Goal: Use online tool/utility: Utilize a website feature to perform a specific function

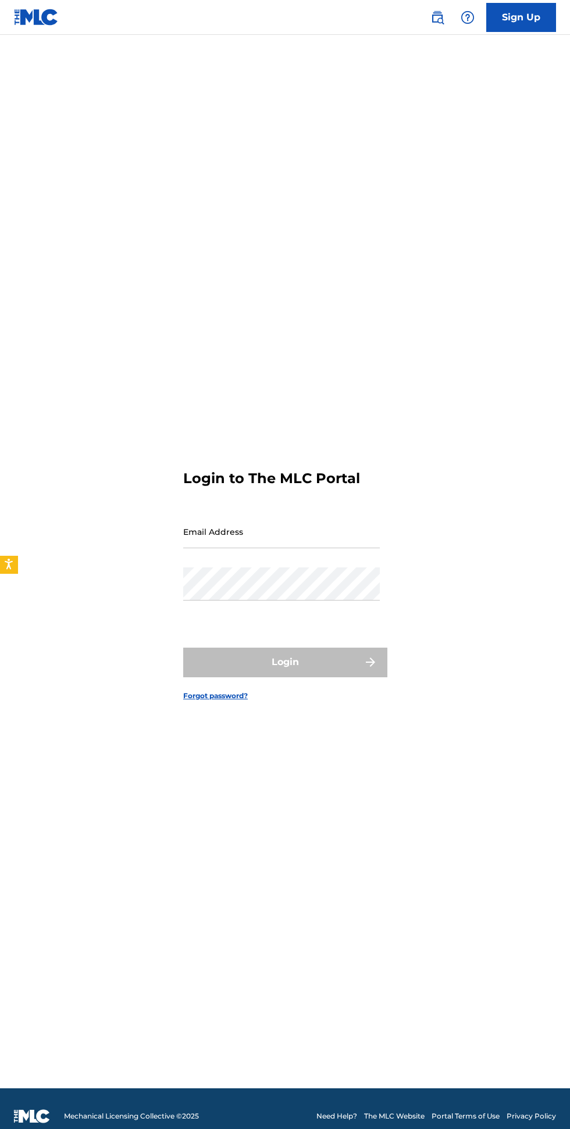
click at [296, 548] on input "Email Address" at bounding box center [281, 531] width 196 height 33
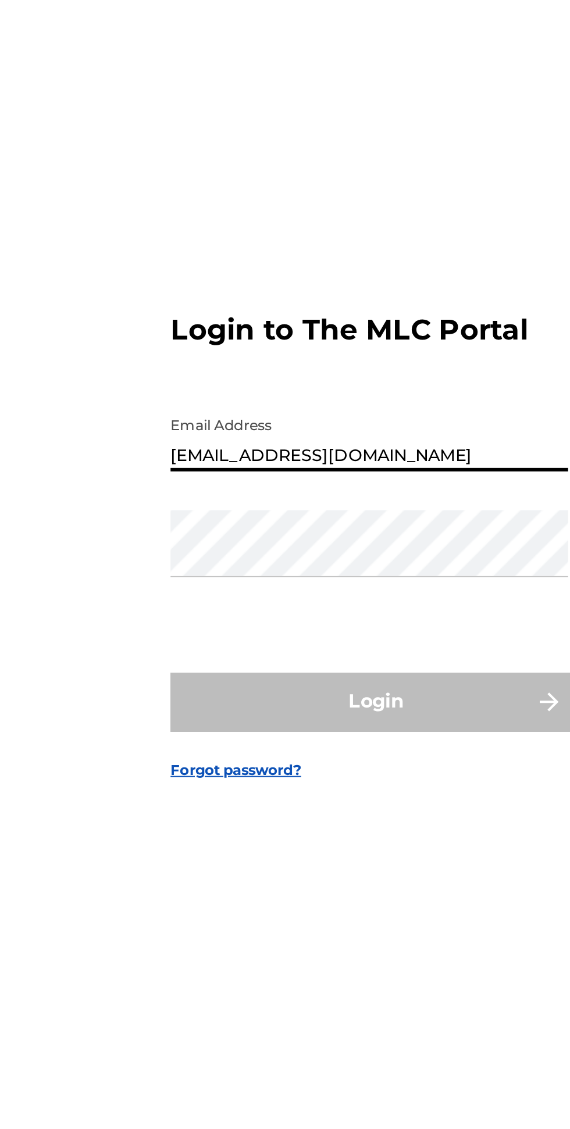
click at [302, 548] on input "[EMAIL_ADDRESS][DOMAIN_NAME]" at bounding box center [281, 531] width 196 height 33
type input "[EMAIL_ADDRESS][DOMAIN_NAME]"
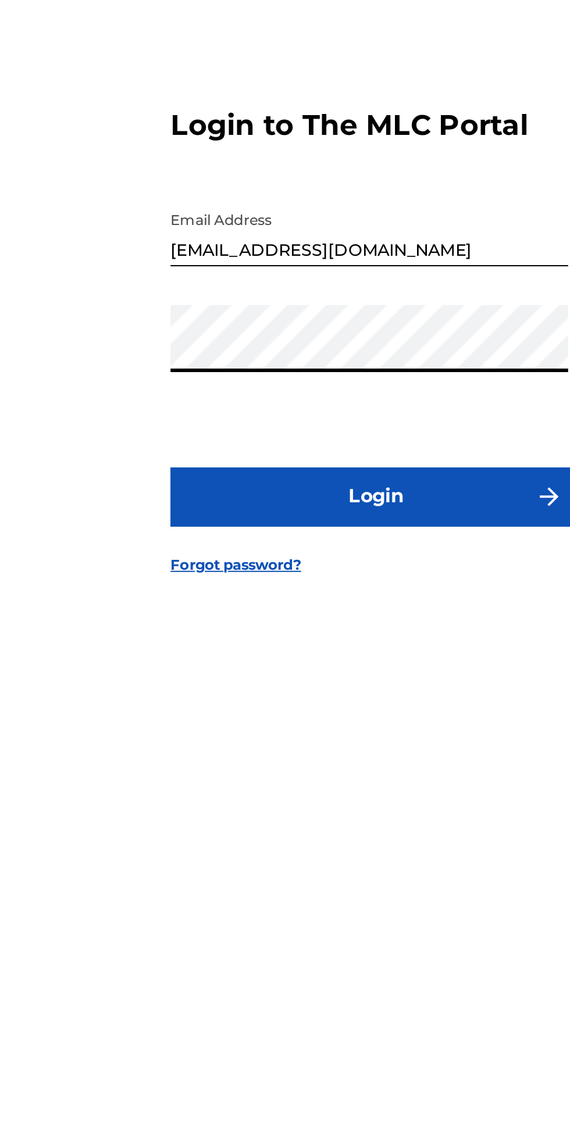
click at [320, 677] on button "Login" at bounding box center [284, 662] width 203 height 29
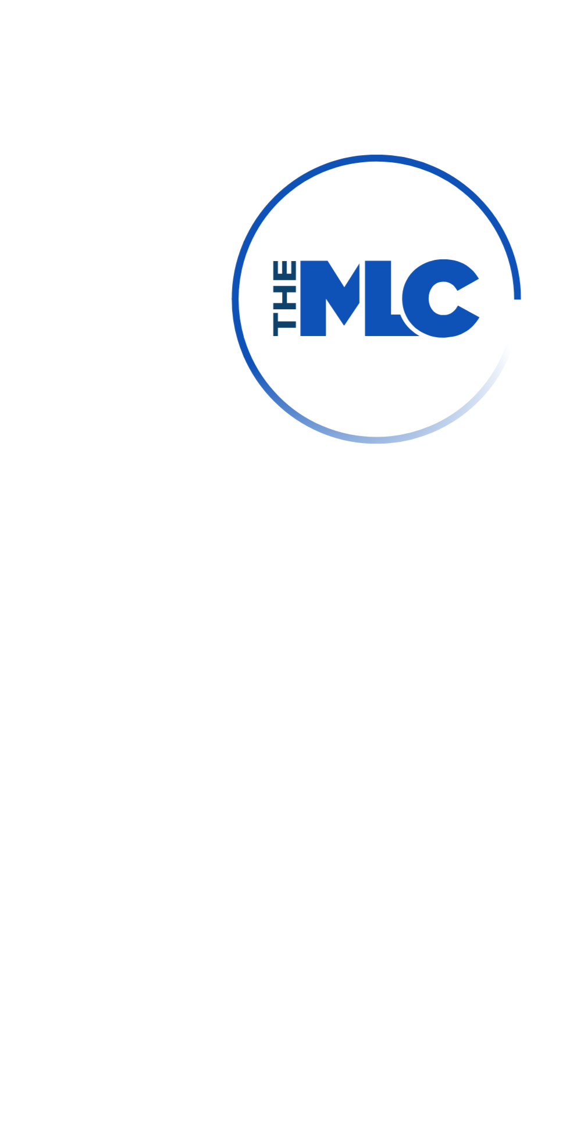
scroll to position [6, 0]
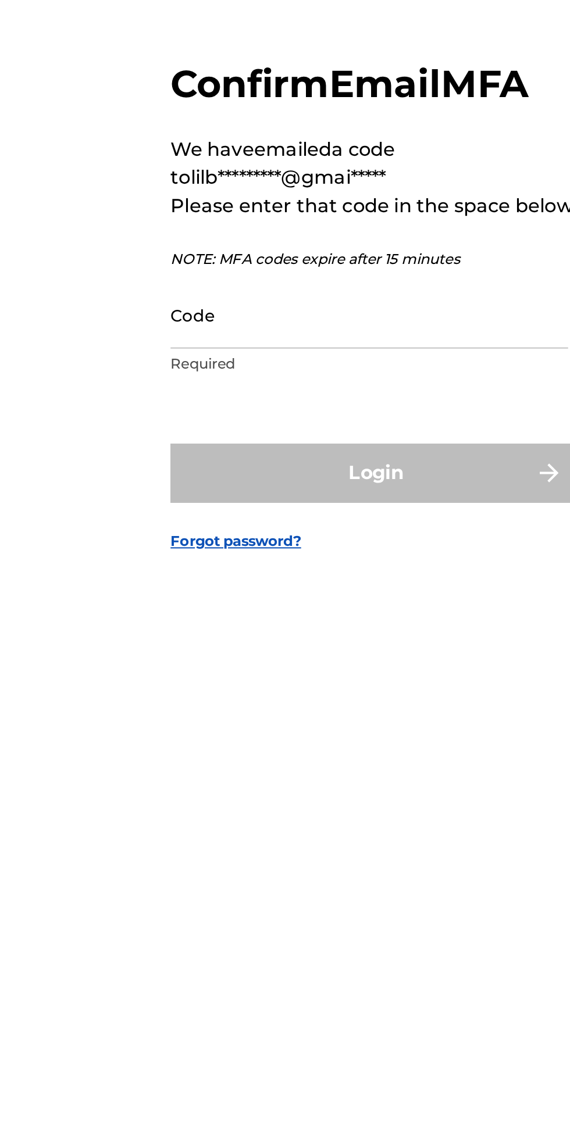
click at [225, 600] on input "Code" at bounding box center [281, 583] width 196 height 33
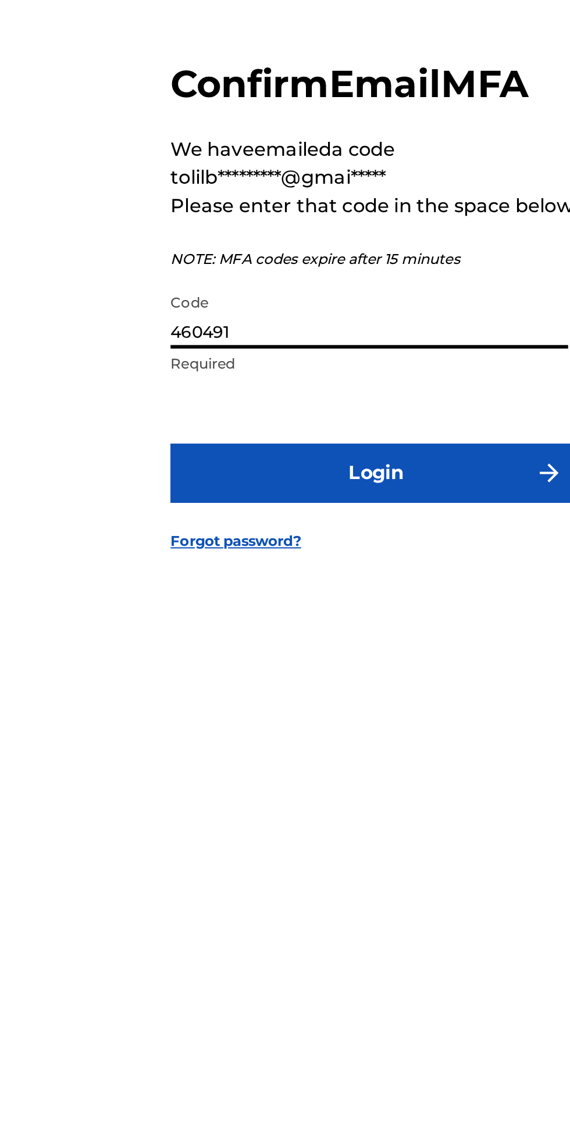
type input "460491"
click at [312, 677] on button "Login" at bounding box center [284, 662] width 203 height 29
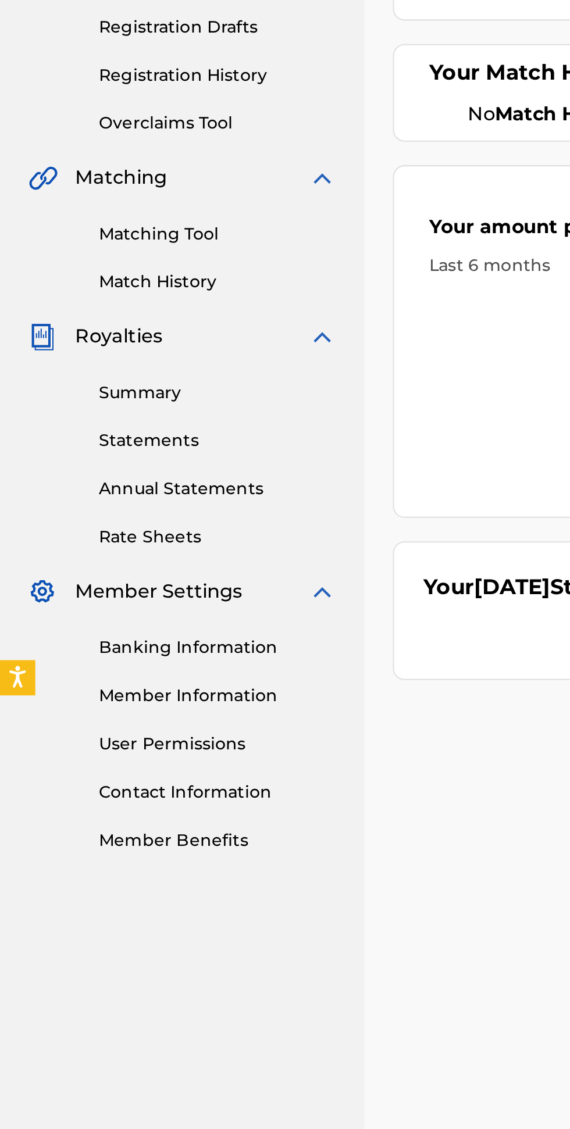
click at [105, 348] on link "Matching Tool" at bounding box center [107, 345] width 117 height 12
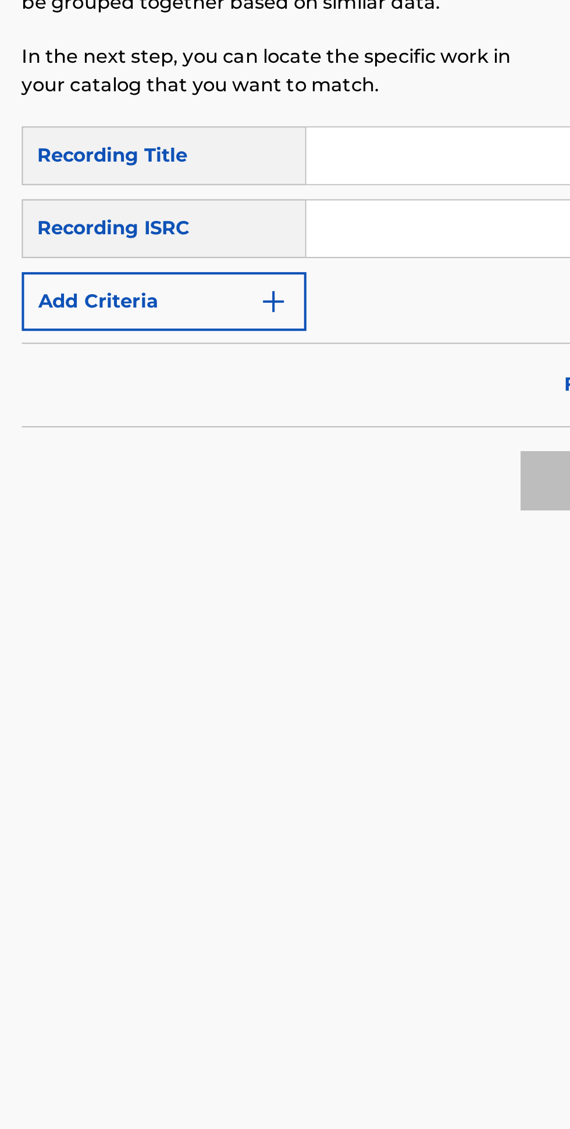
click at [341, 379] on button "Add Criteria" at bounding box center [278, 378] width 141 height 29
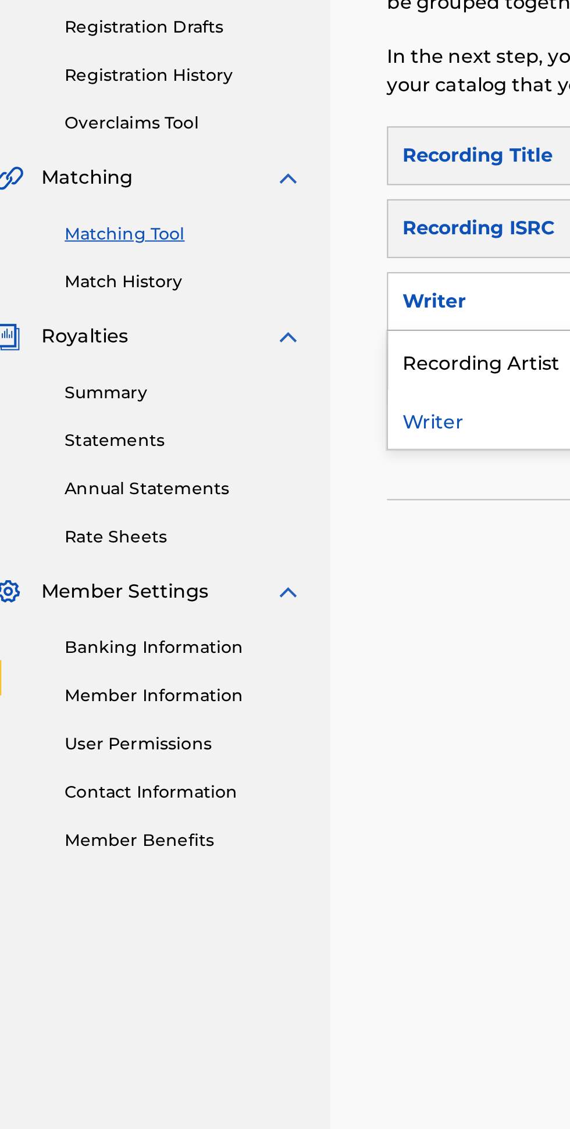
click at [260, 415] on div "Recording Artist" at bounding box center [279, 407] width 140 height 29
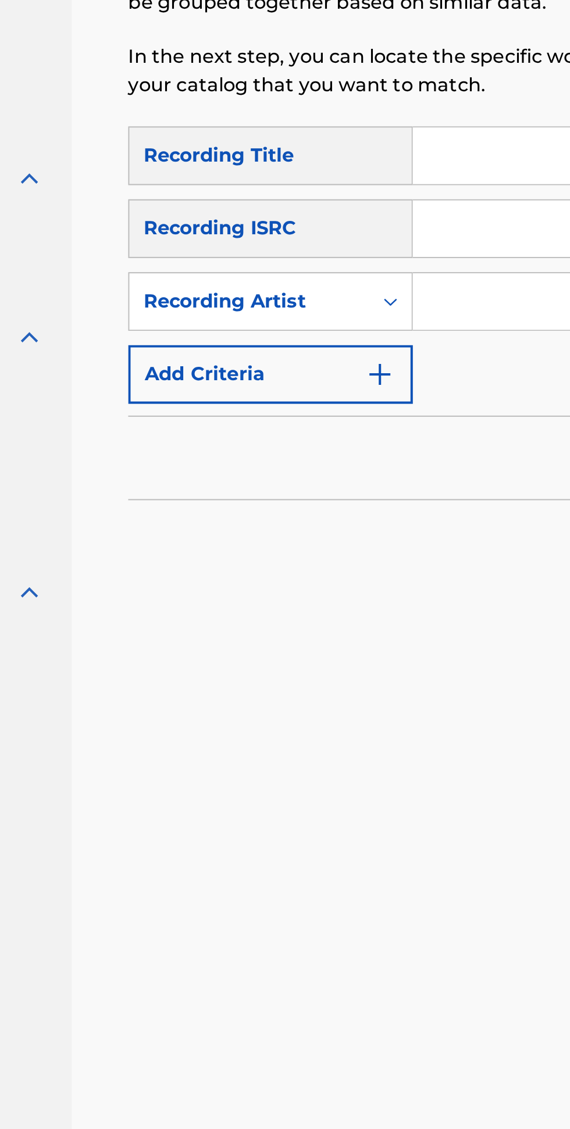
click at [372, 373] on input "Search Form" at bounding box center [434, 378] width 171 height 28
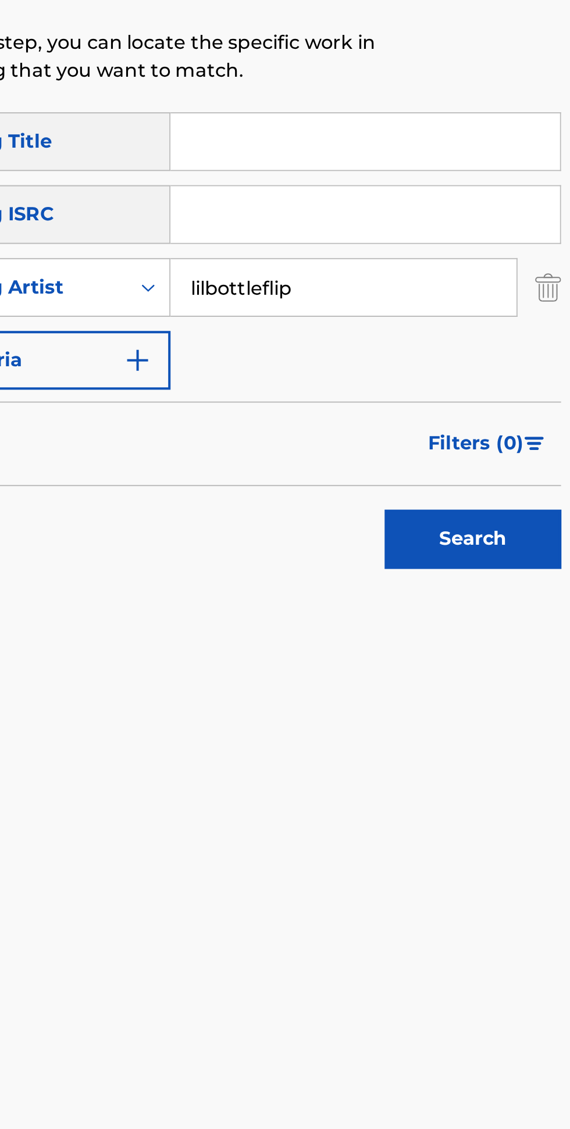
click at [462, 384] on input "lilbottleflip" at bounding box center [434, 378] width 171 height 28
type input "lilbottleflip"
click at [519, 501] on button "Search" at bounding box center [498, 502] width 87 height 29
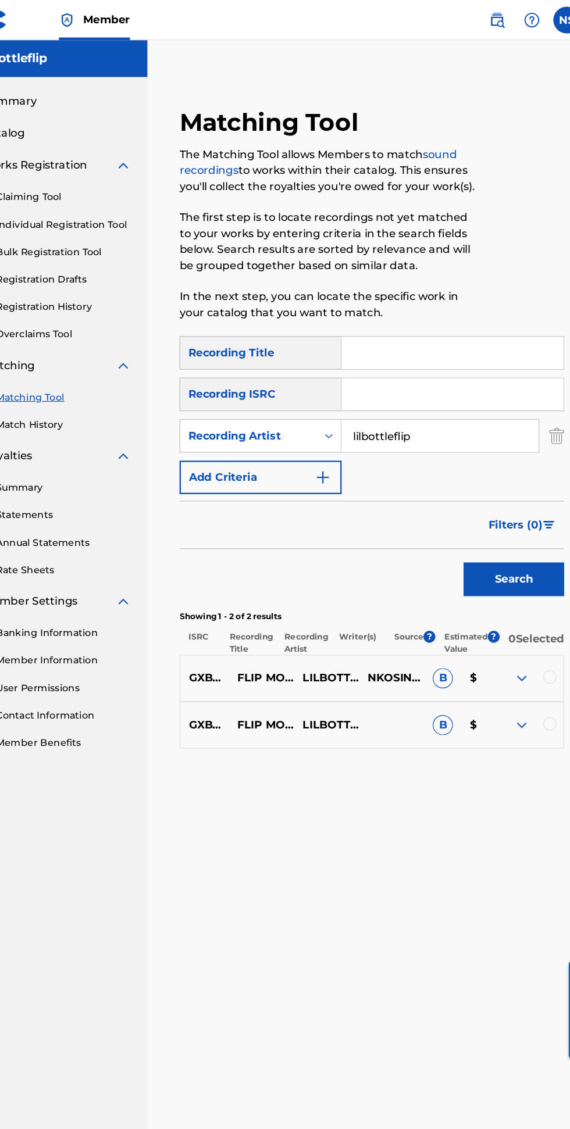
click at [314, 402] on button "Add Criteria" at bounding box center [278, 414] width 141 height 29
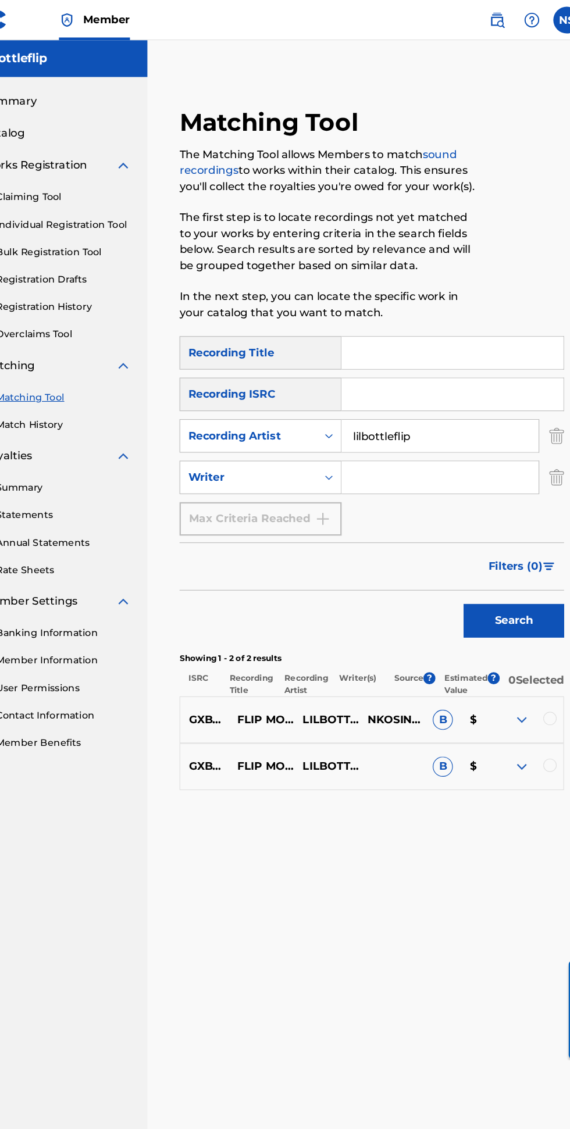
click at [539, 378] on img "Search Form" at bounding box center [535, 378] width 13 height 29
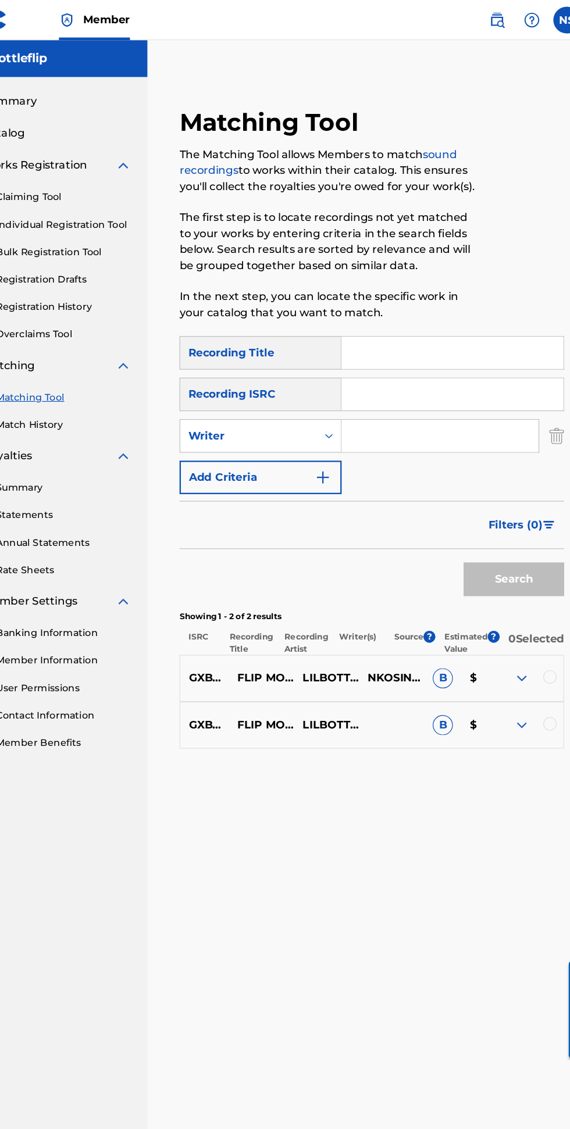
click at [439, 378] on input "Search Form" at bounding box center [434, 378] width 171 height 28
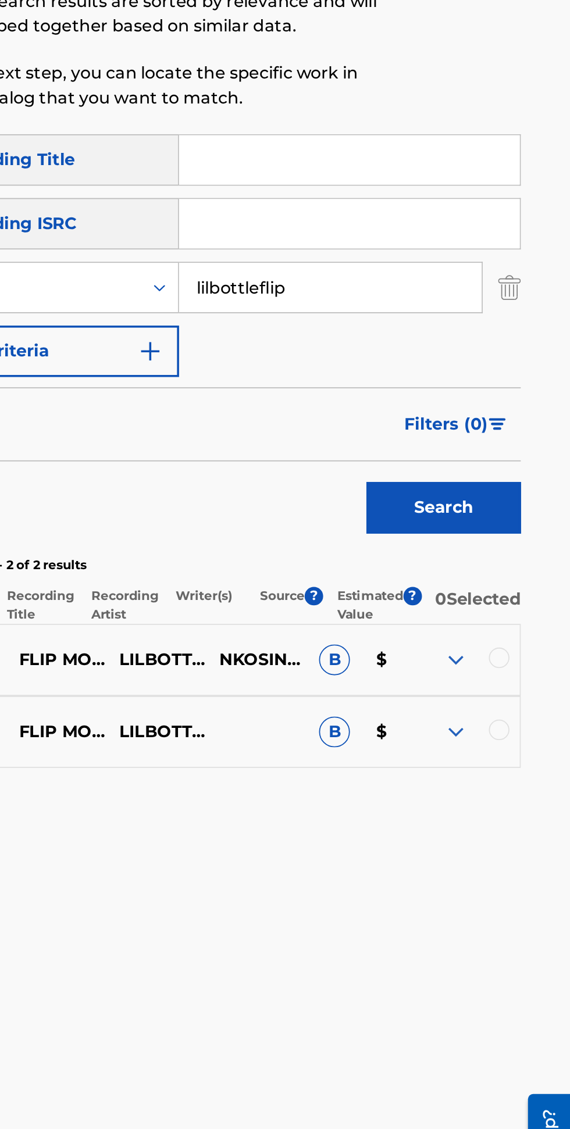
click at [460, 381] on input "lilbottleflip" at bounding box center [434, 378] width 171 height 28
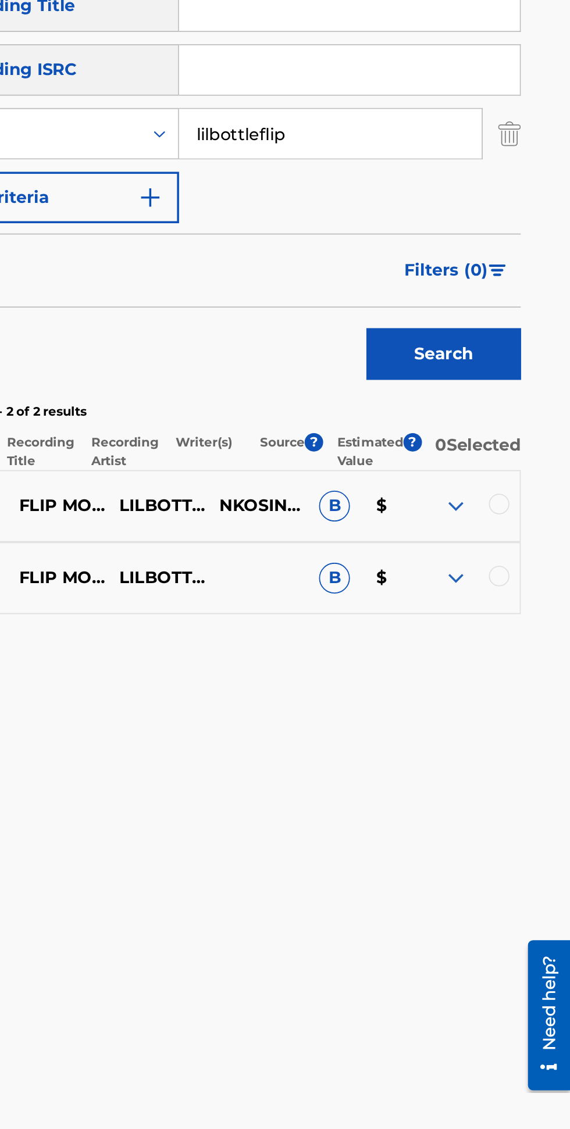
type input "lilbottleflip"
click at [518, 502] on button "Search" at bounding box center [498, 502] width 87 height 29
